Goal: Find specific page/section: Find specific page/section

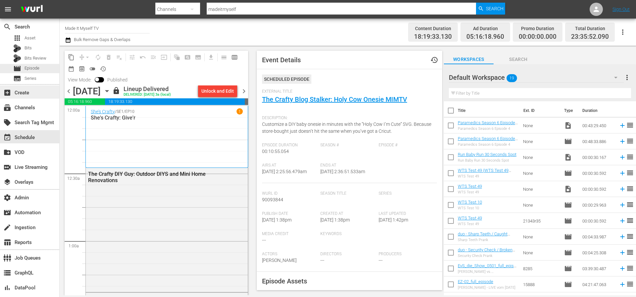
scroll to position [250, 0]
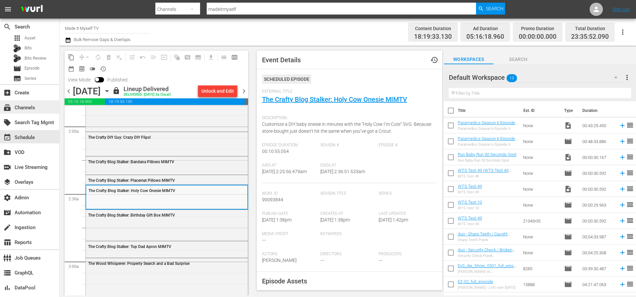
click at [18, 106] on div "subscriptions Channels" at bounding box center [18, 107] width 37 height 6
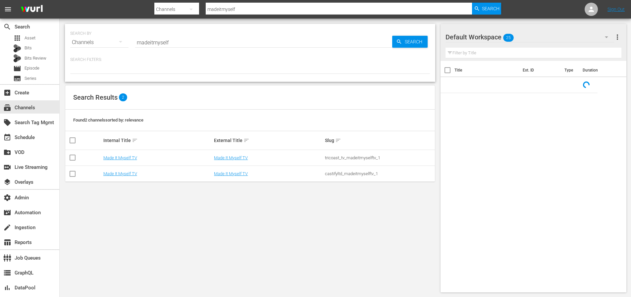
click at [172, 42] on input "madeitmyself" at bounding box center [263, 42] width 257 height 16
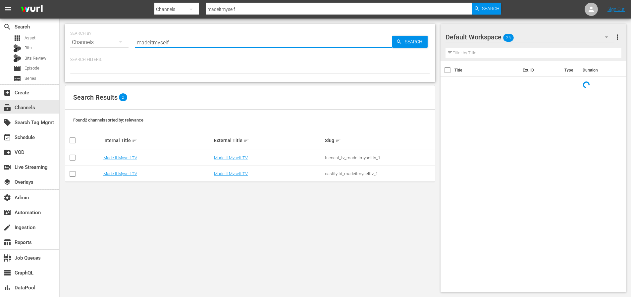
click at [172, 42] on input "madeitmyself" at bounding box center [263, 42] width 257 height 16
type input "crimehuntersd"
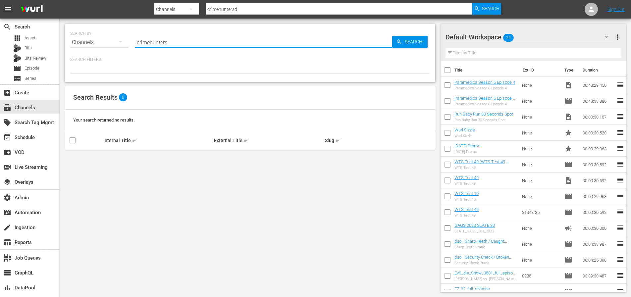
type input "crimehunters"
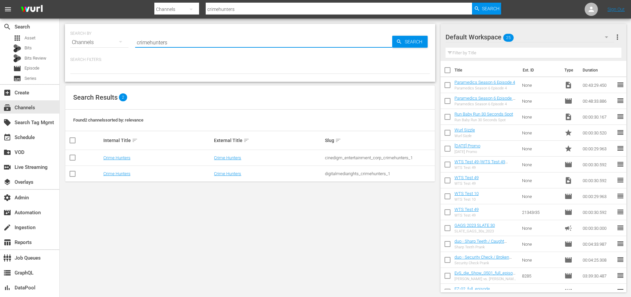
click at [191, 41] on input "crimehunters" at bounding box center [263, 42] width 257 height 16
type input "inwonder"
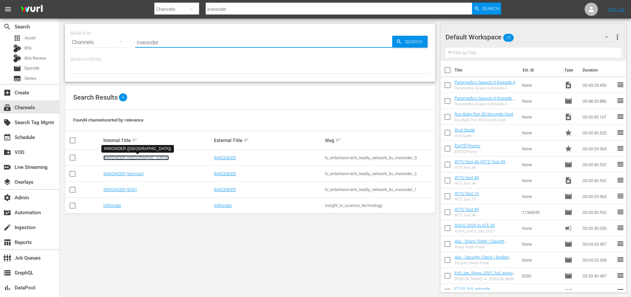
click at [125, 156] on link "INWONDER ([GEOGRAPHIC_DATA])" at bounding box center [136, 157] width 66 height 5
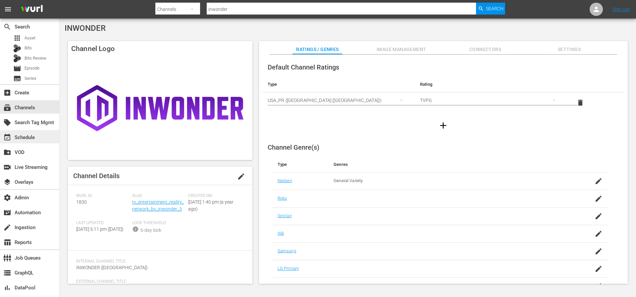
click at [26, 139] on div "event_available Schedule" at bounding box center [18, 136] width 37 height 6
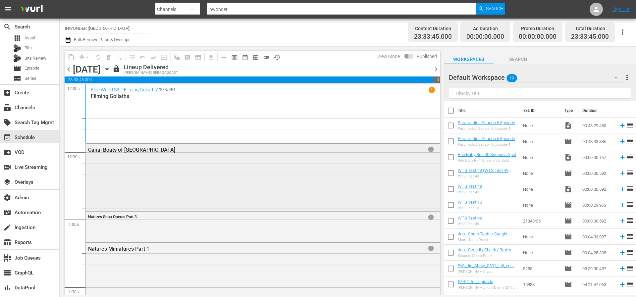
click at [214, 174] on div "Canal Boats of [GEOGRAPHIC_DATA] info" at bounding box center [263, 177] width 354 height 66
